Goal: Leave review/rating: Leave review/rating

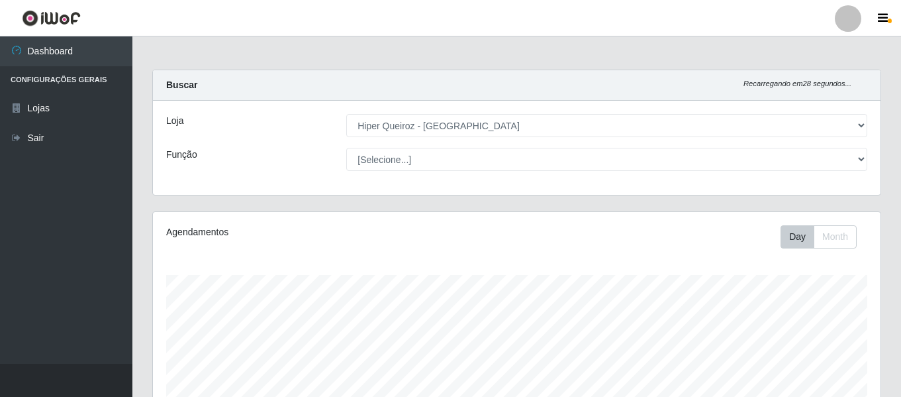
select select "497"
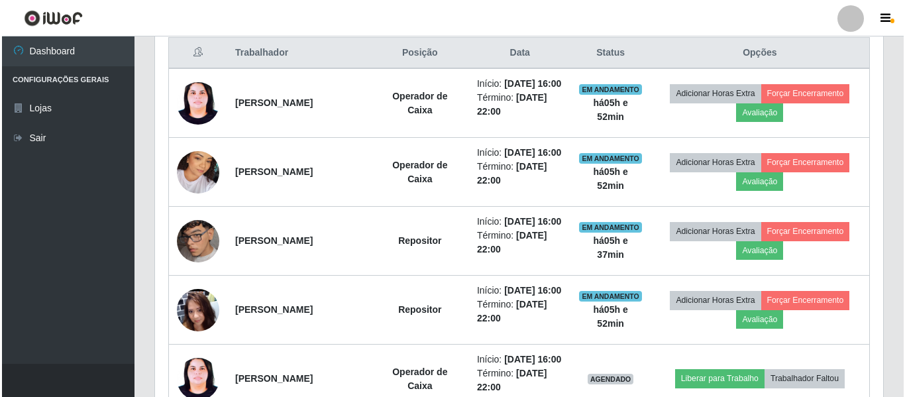
scroll to position [275, 728]
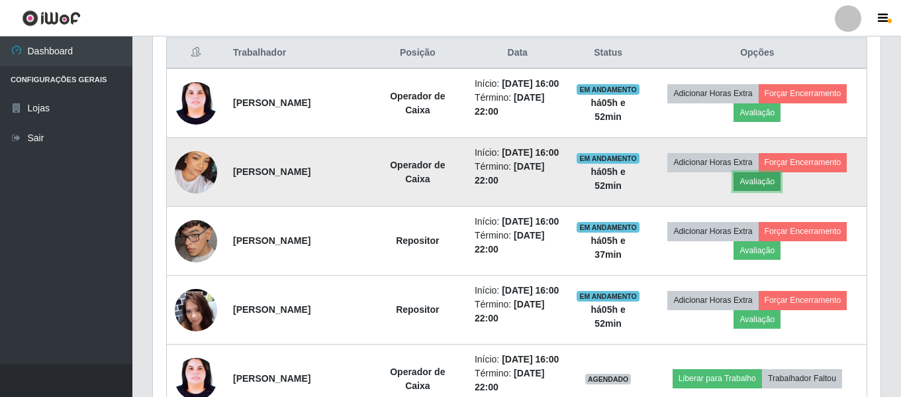
click at [767, 191] on button "Avaliação" at bounding box center [757, 181] width 47 height 19
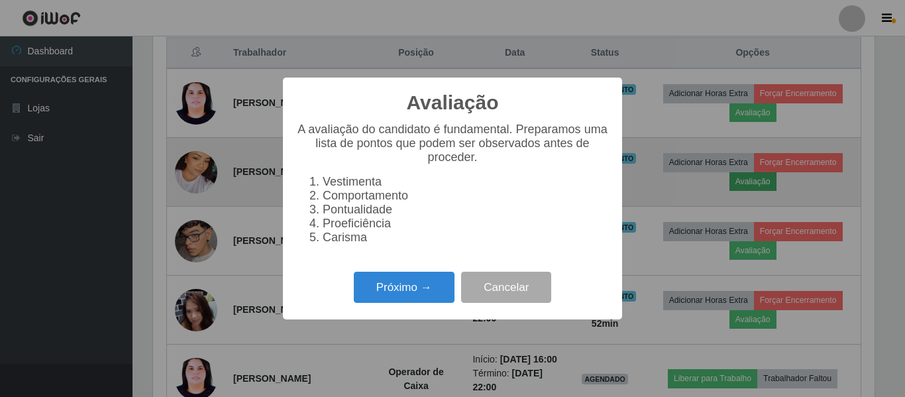
scroll to position [275, 721]
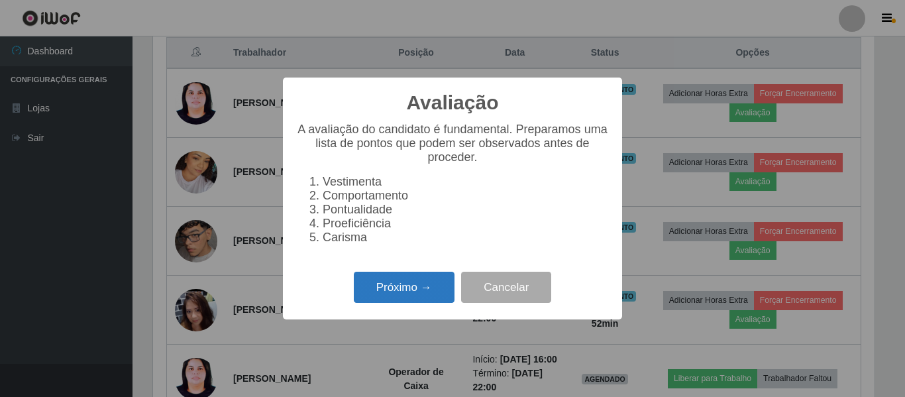
click at [430, 303] on button "Próximo →" at bounding box center [404, 287] width 101 height 31
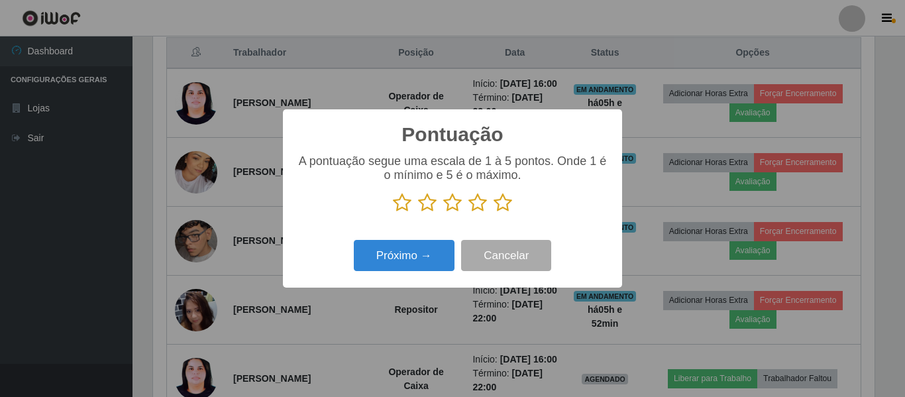
scroll to position [661920, 661474]
click at [505, 211] on icon at bounding box center [502, 203] width 19 height 20
click at [493, 213] on input "radio" at bounding box center [493, 213] width 0 height 0
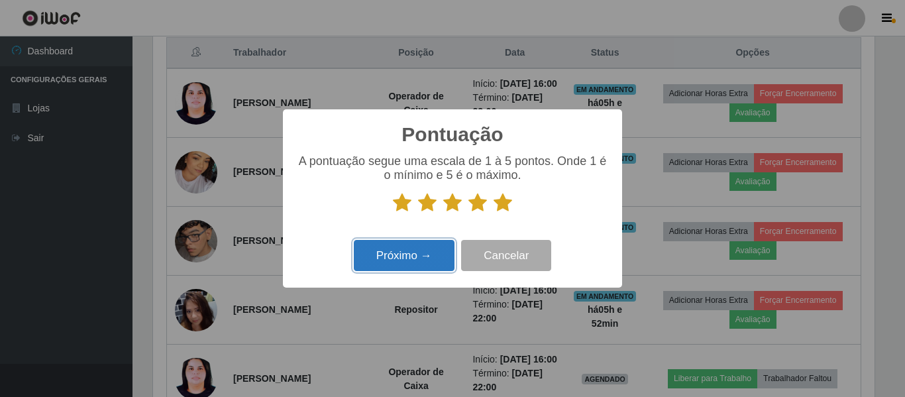
click at [409, 253] on button "Próximo →" at bounding box center [404, 255] width 101 height 31
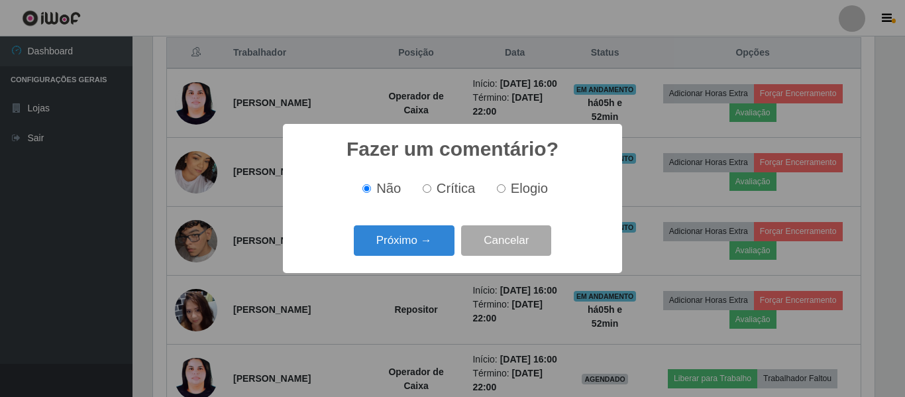
click at [495, 193] on label "Elogio" at bounding box center [519, 188] width 56 height 15
click at [497, 193] on input "Elogio" at bounding box center [501, 188] width 9 height 9
radio input "true"
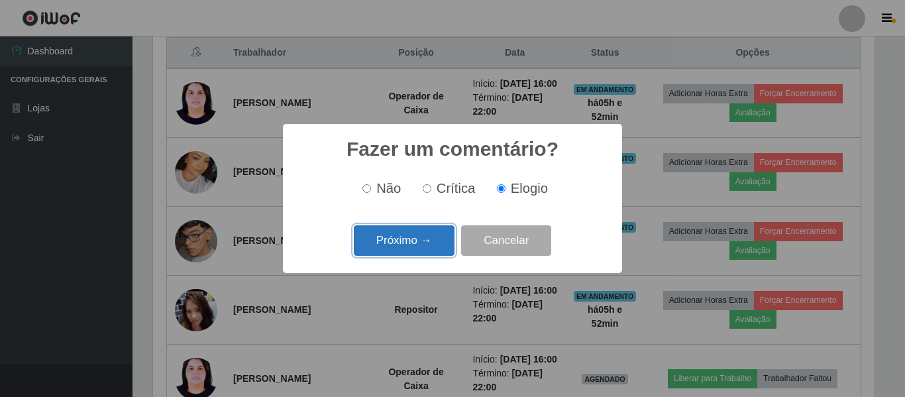
click at [430, 235] on button "Próximo →" at bounding box center [404, 240] width 101 height 31
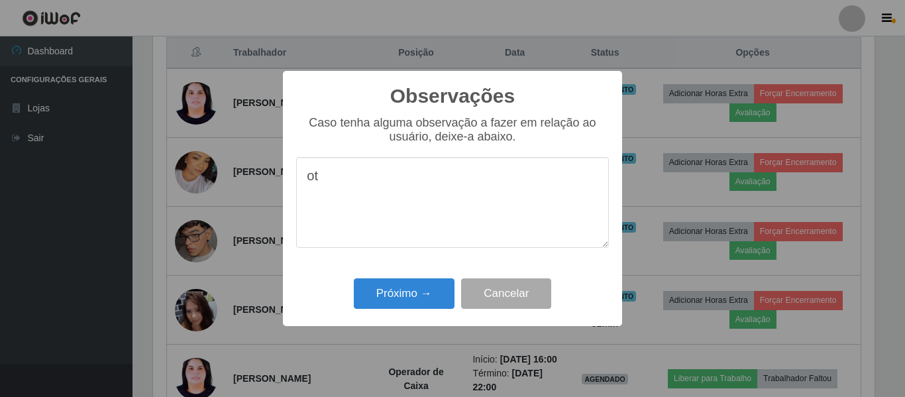
type textarea "o"
type textarea "muito produtiva"
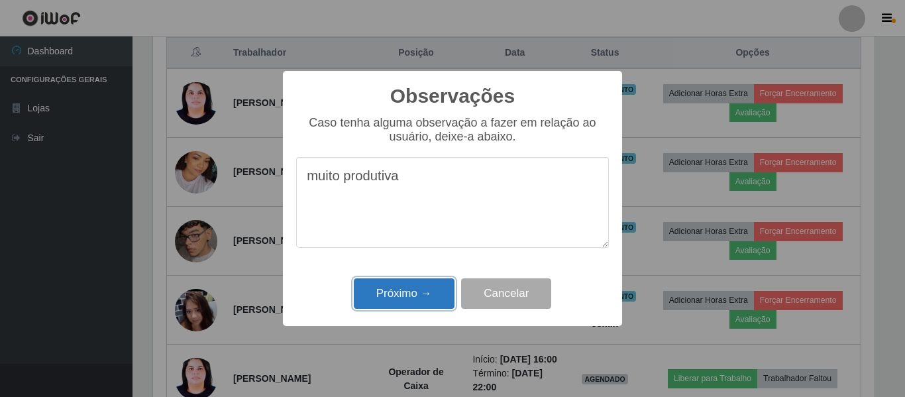
click at [389, 291] on button "Próximo →" at bounding box center [404, 293] width 101 height 31
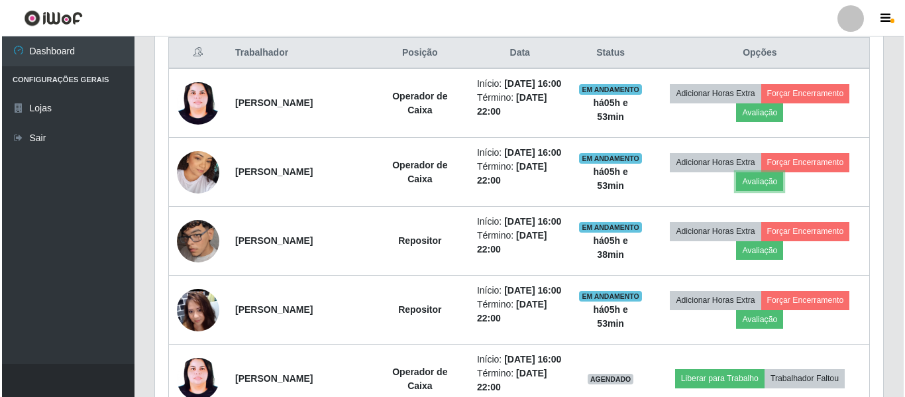
scroll to position [275, 728]
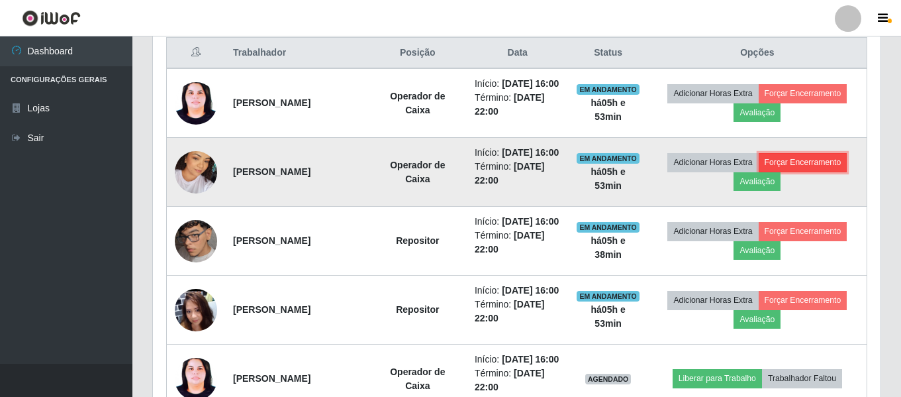
click at [806, 172] on button "Forçar Encerramento" at bounding box center [803, 162] width 89 height 19
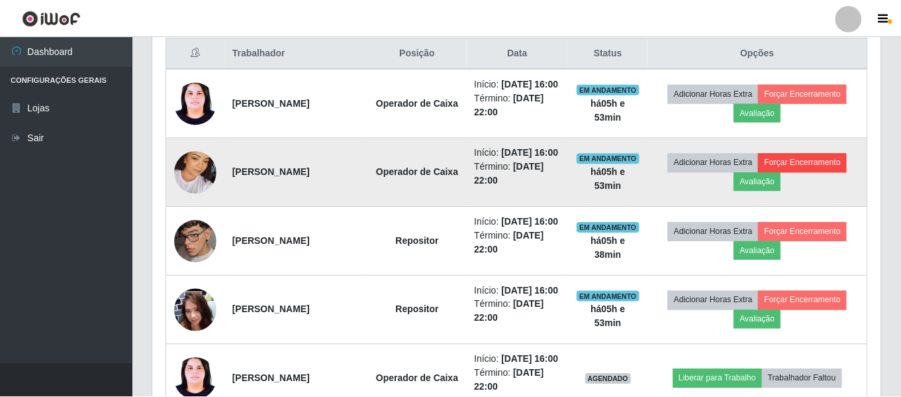
scroll to position [275, 721]
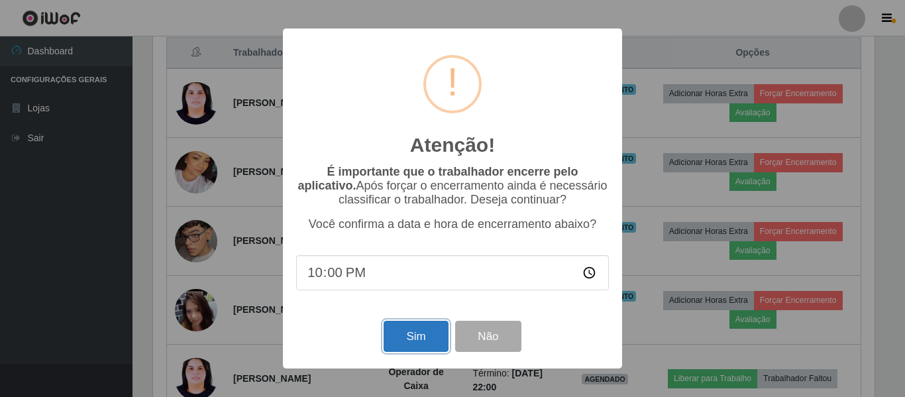
click at [422, 333] on button "Sim" at bounding box center [415, 336] width 64 height 31
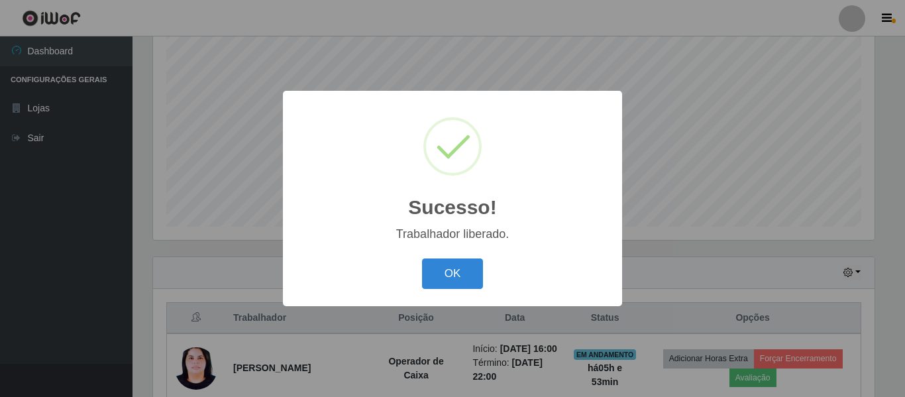
click at [445, 291] on div "OK Cancel" at bounding box center [452, 273] width 313 height 38
click at [446, 278] on button "OK" at bounding box center [453, 273] width 62 height 31
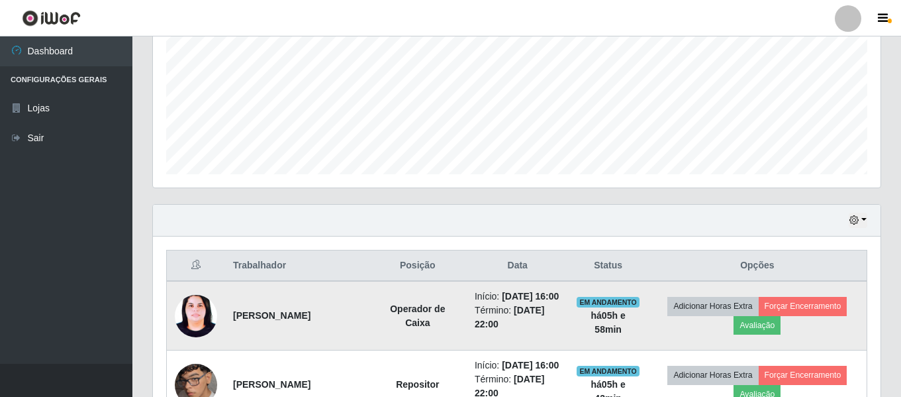
scroll to position [379, 0]
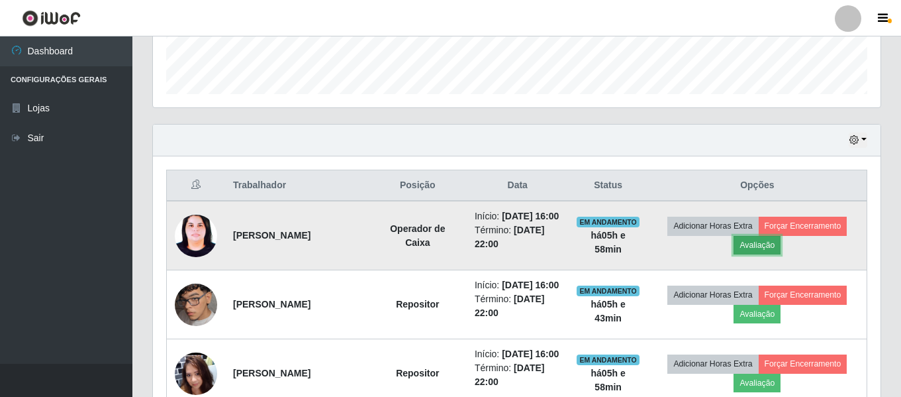
click at [760, 254] on button "Avaliação" at bounding box center [757, 245] width 47 height 19
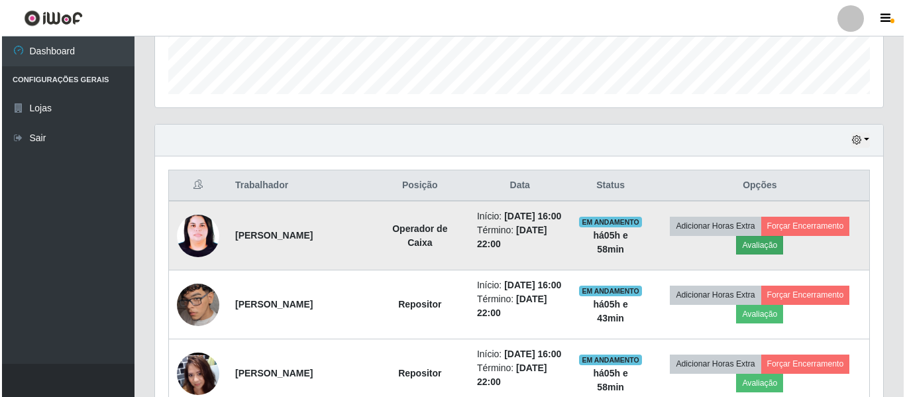
scroll to position [275, 721]
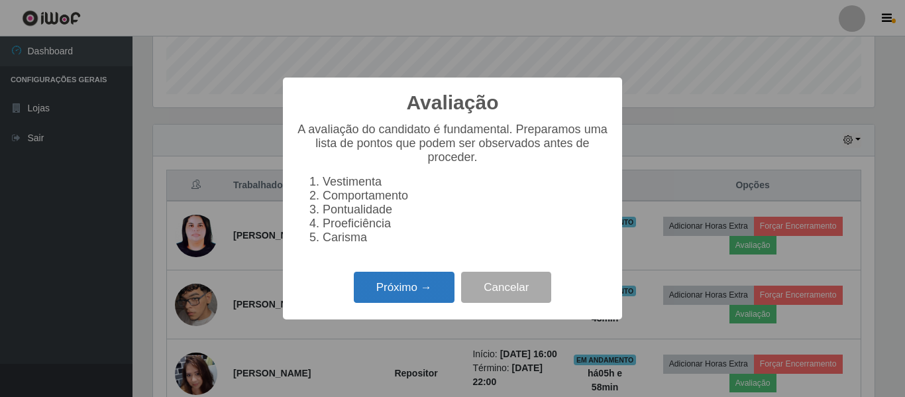
click at [438, 288] on button "Próximo →" at bounding box center [404, 287] width 101 height 31
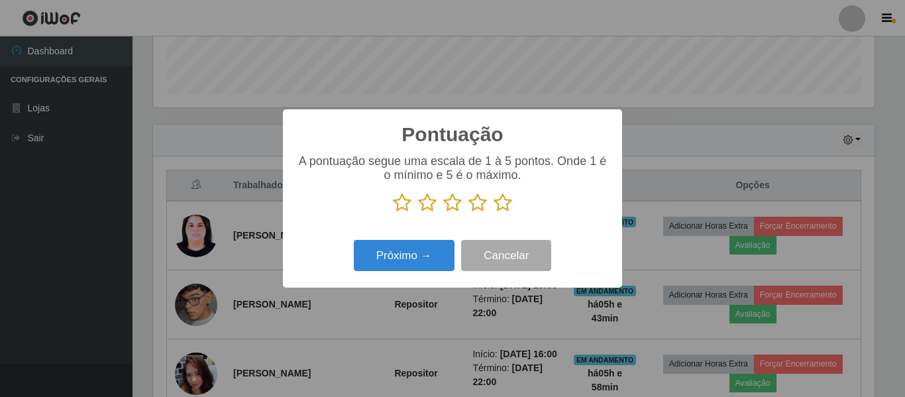
scroll to position [661920, 661474]
click at [483, 201] on icon at bounding box center [477, 203] width 19 height 20
click at [468, 213] on input "radio" at bounding box center [468, 213] width 0 height 0
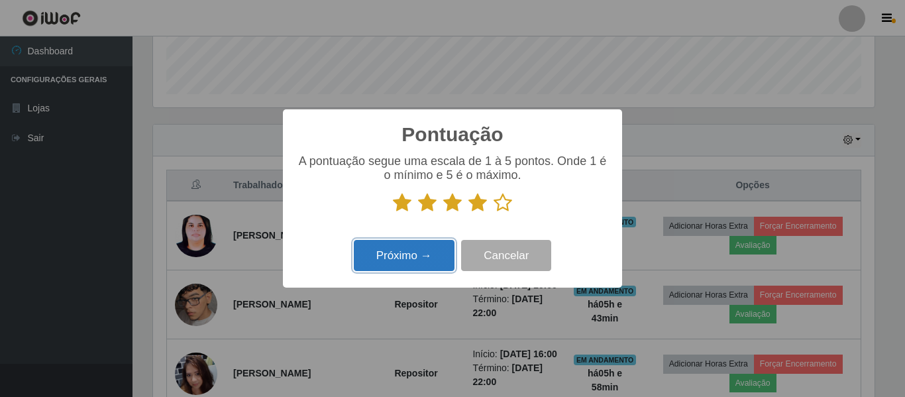
click at [435, 250] on button "Próximo →" at bounding box center [404, 255] width 101 height 31
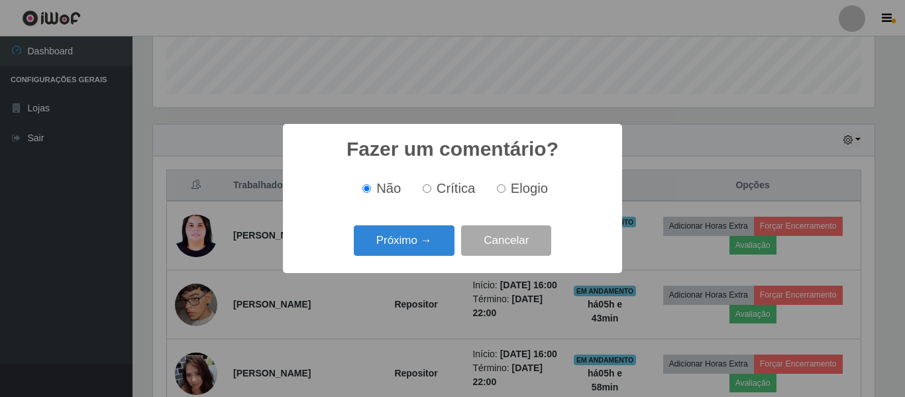
click at [513, 192] on span "Elogio" at bounding box center [529, 188] width 37 height 15
click at [505, 192] on input "Elogio" at bounding box center [501, 188] width 9 height 9
radio input "true"
click at [389, 259] on div "Próximo → Cancelar" at bounding box center [452, 240] width 313 height 38
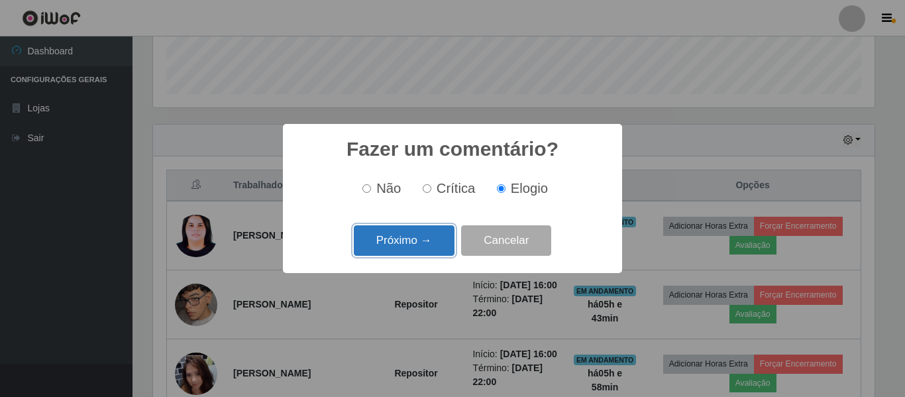
click at [397, 246] on button "Próximo →" at bounding box center [404, 240] width 101 height 31
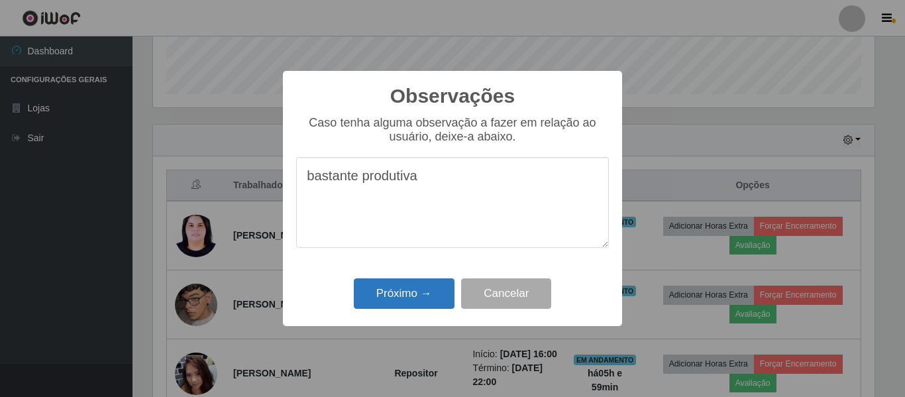
type textarea "bastante produtiva"
click at [423, 301] on button "Próximo →" at bounding box center [404, 293] width 101 height 31
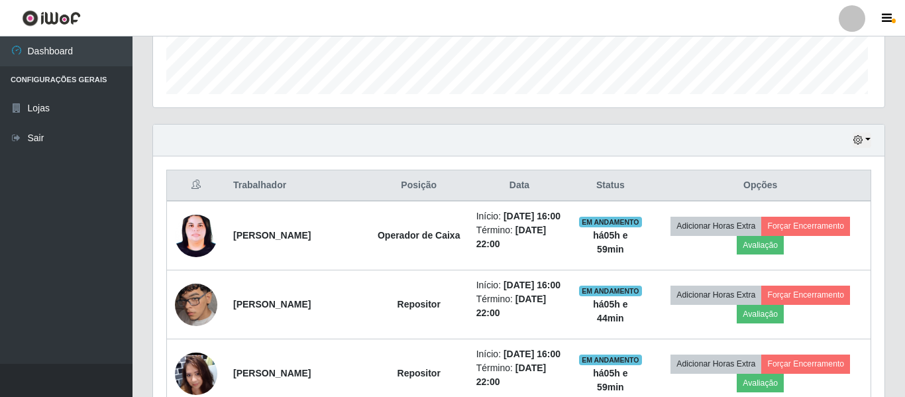
scroll to position [275, 728]
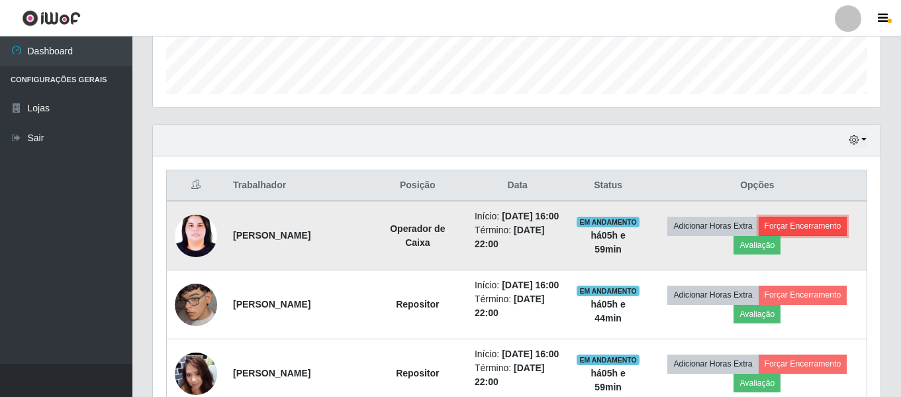
click at [834, 226] on button "Forçar Encerramento" at bounding box center [803, 226] width 89 height 19
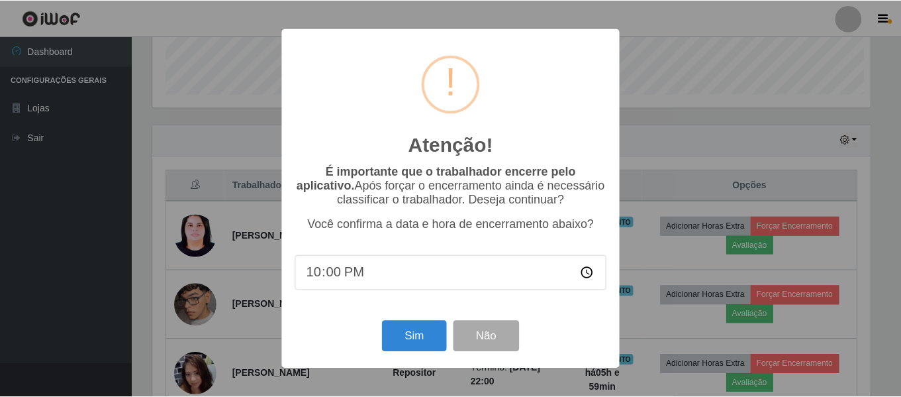
scroll to position [275, 721]
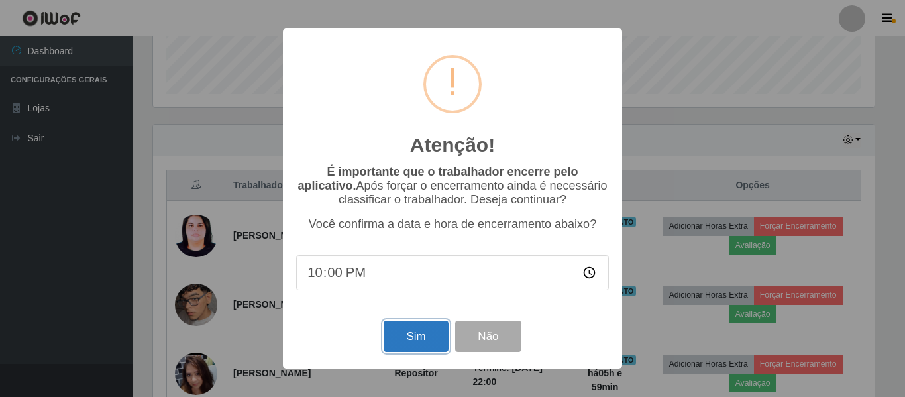
click at [419, 348] on button "Sim" at bounding box center [415, 336] width 64 height 31
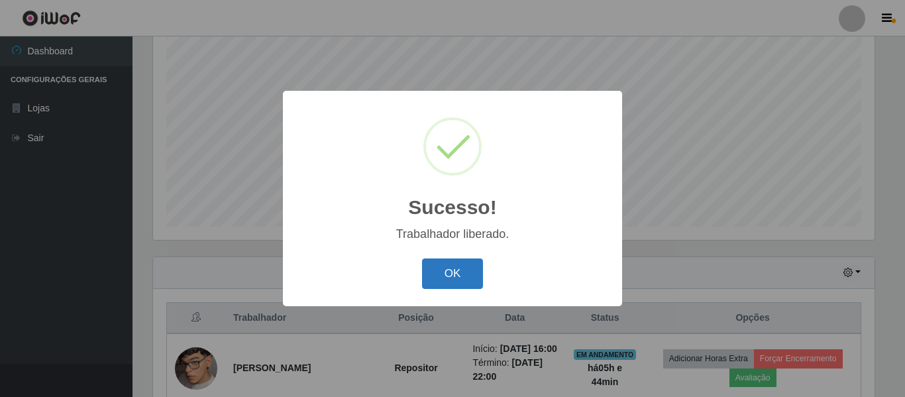
click at [446, 272] on button "OK" at bounding box center [453, 273] width 62 height 31
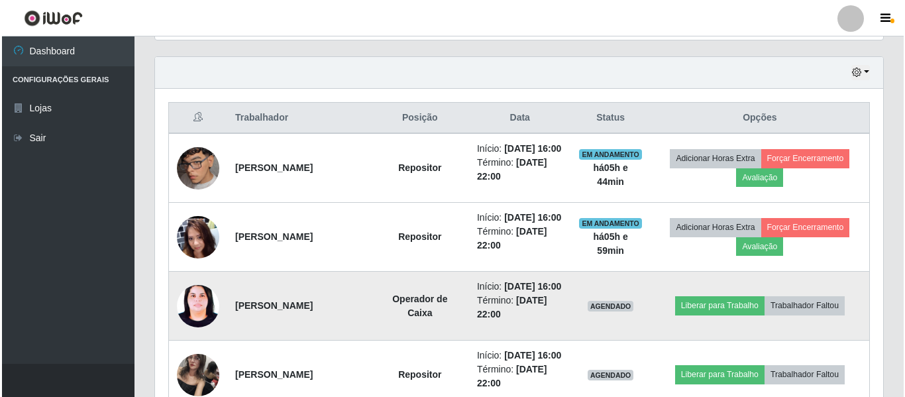
scroll to position [446, 0]
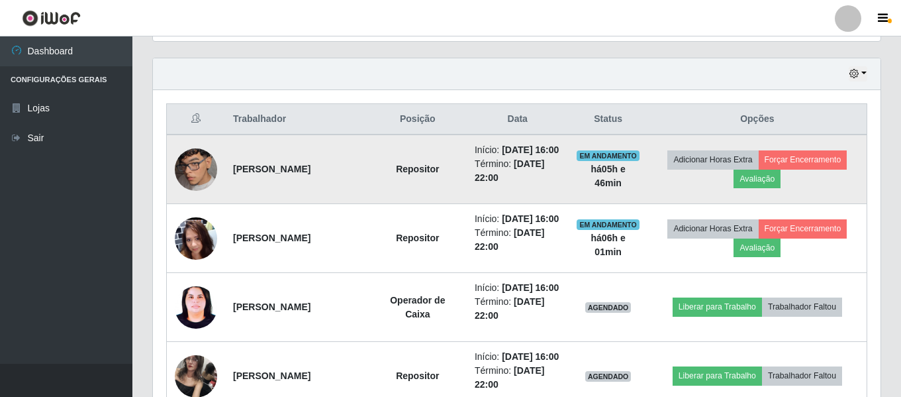
click at [815, 156] on td "Adicionar Horas Extra Forçar Encerramento Avaliação" at bounding box center [757, 169] width 219 height 70
click at [820, 163] on button "Forçar Encerramento" at bounding box center [803, 159] width 89 height 19
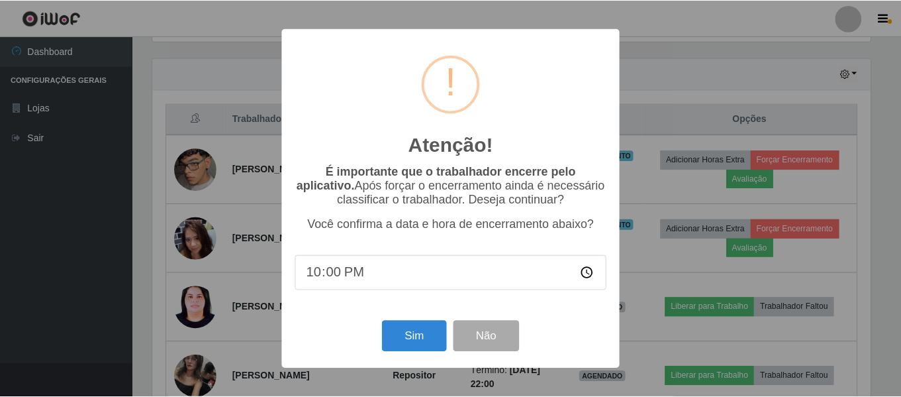
scroll to position [275, 721]
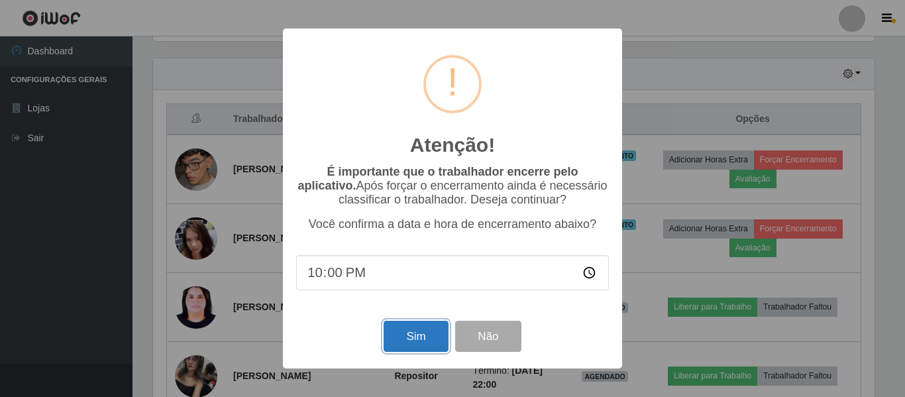
click at [409, 340] on button "Sim" at bounding box center [415, 336] width 64 height 31
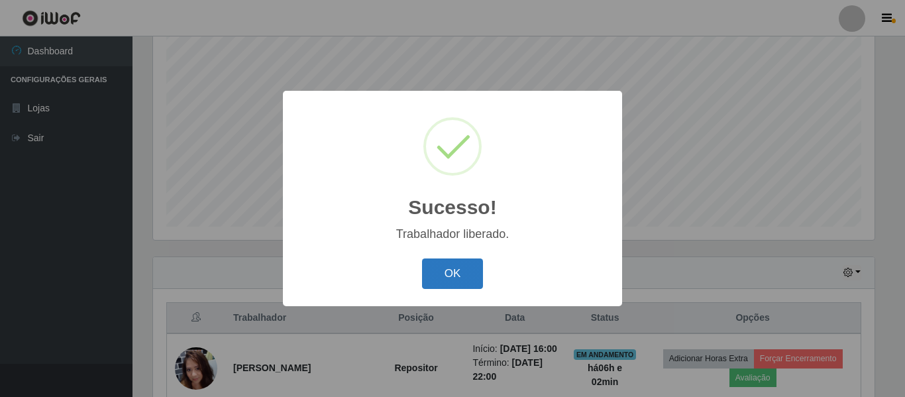
click at [455, 268] on button "OK" at bounding box center [453, 273] width 62 height 31
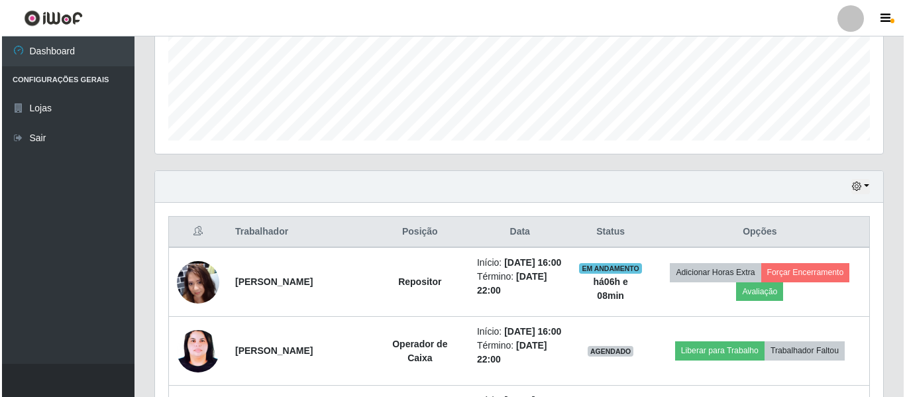
scroll to position [446, 0]
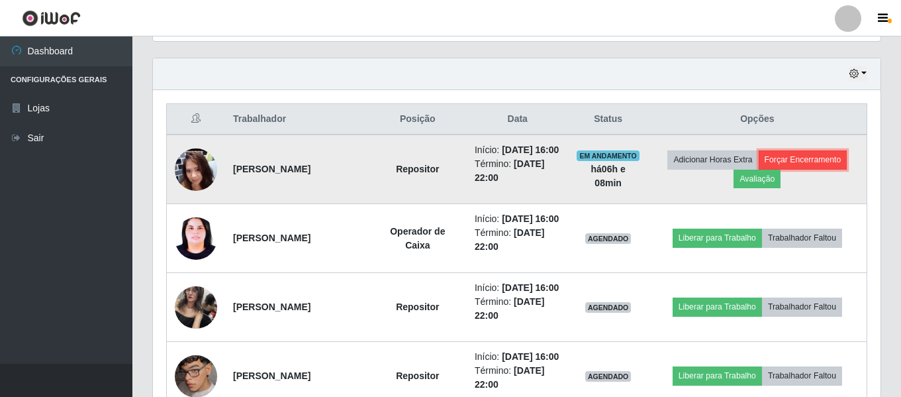
click at [814, 168] on button "Forçar Encerramento" at bounding box center [803, 159] width 89 height 19
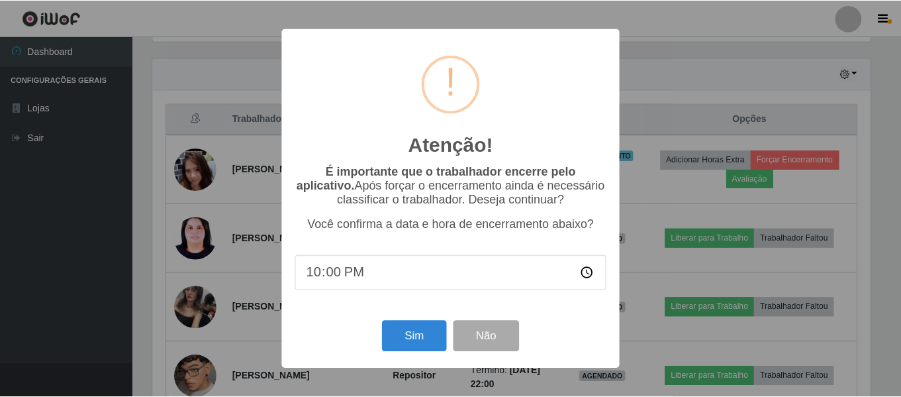
scroll to position [275, 721]
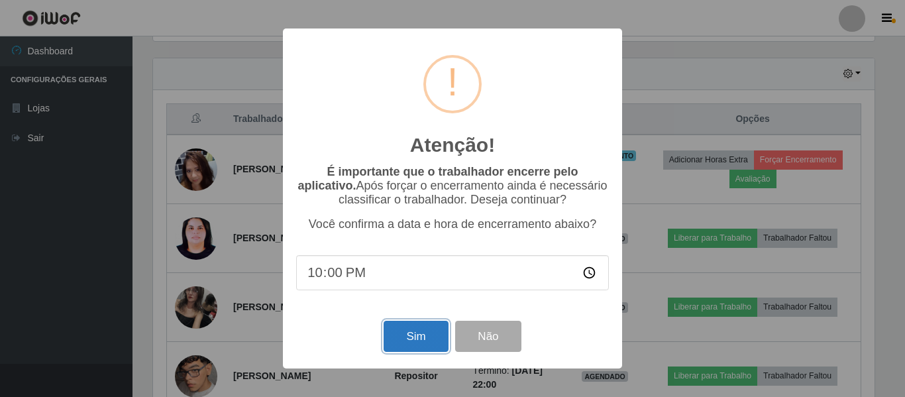
click at [409, 342] on button "Sim" at bounding box center [415, 336] width 64 height 31
